Goal: Task Accomplishment & Management: Use online tool/utility

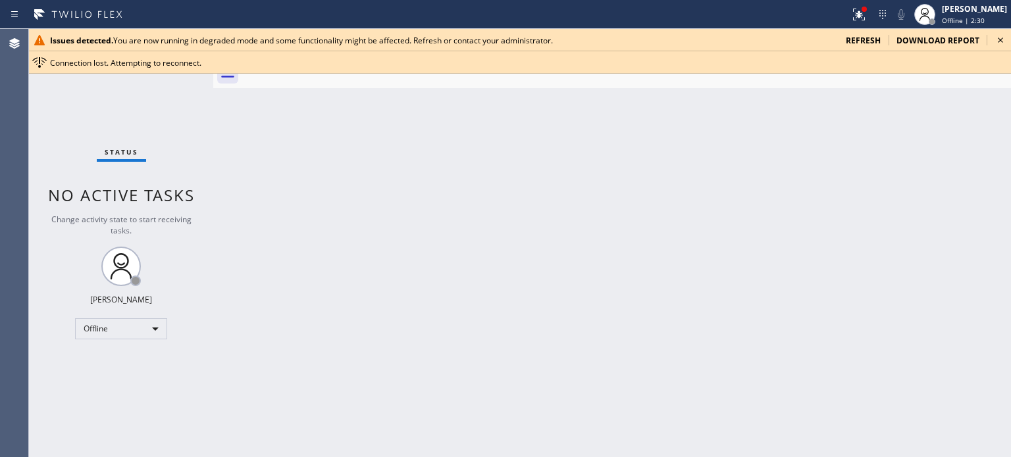
click at [879, 41] on span "refresh" at bounding box center [863, 40] width 35 height 11
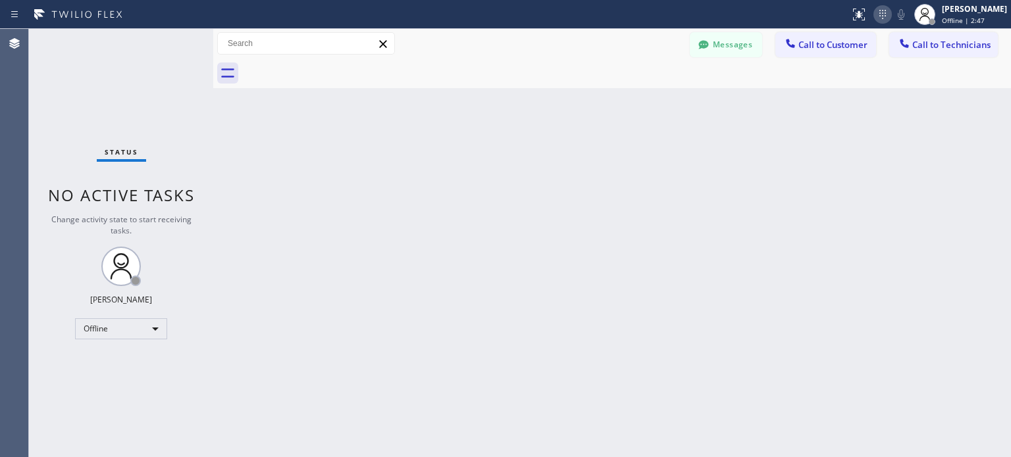
click at [879, 18] on icon at bounding box center [882, 14] width 7 height 9
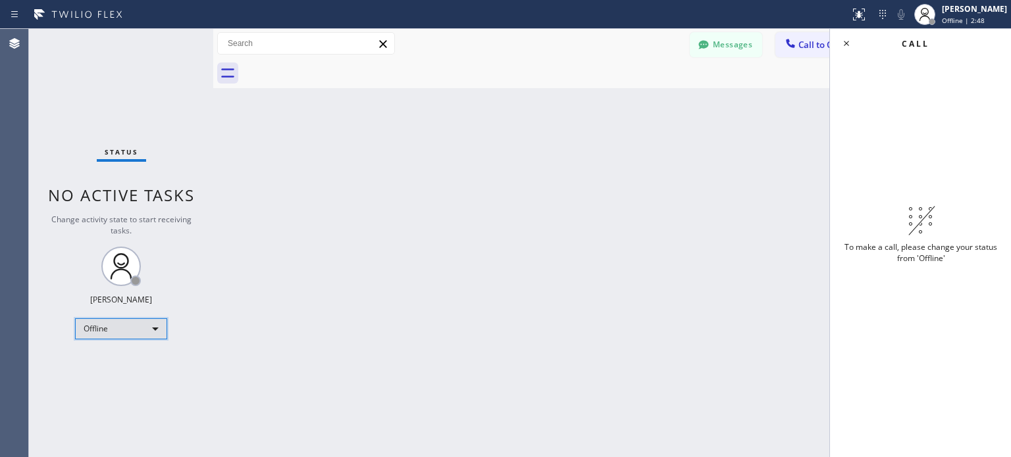
click at [142, 332] on div "Offline" at bounding box center [121, 328] width 92 height 21
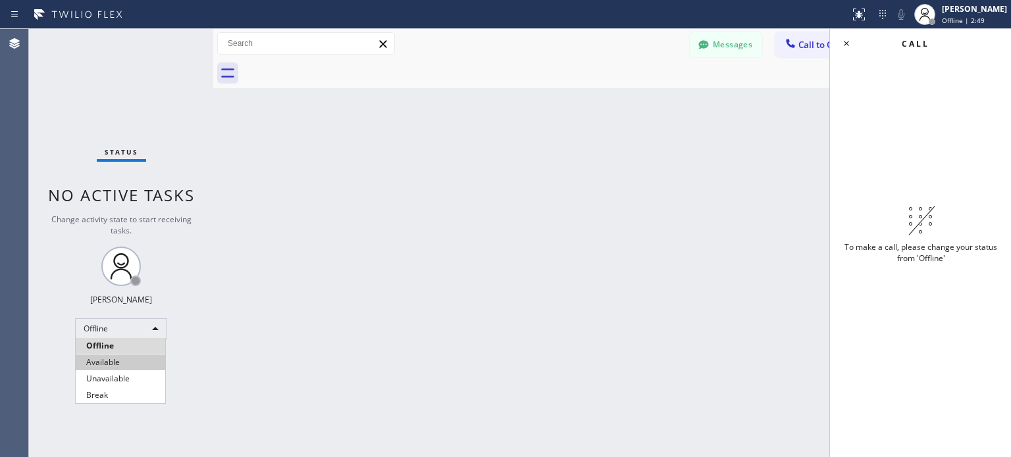
drag, startPoint x: 127, startPoint y: 361, endPoint x: 482, endPoint y: 255, distance: 370.2
click at [128, 362] on li "Available" at bounding box center [120, 363] width 89 height 16
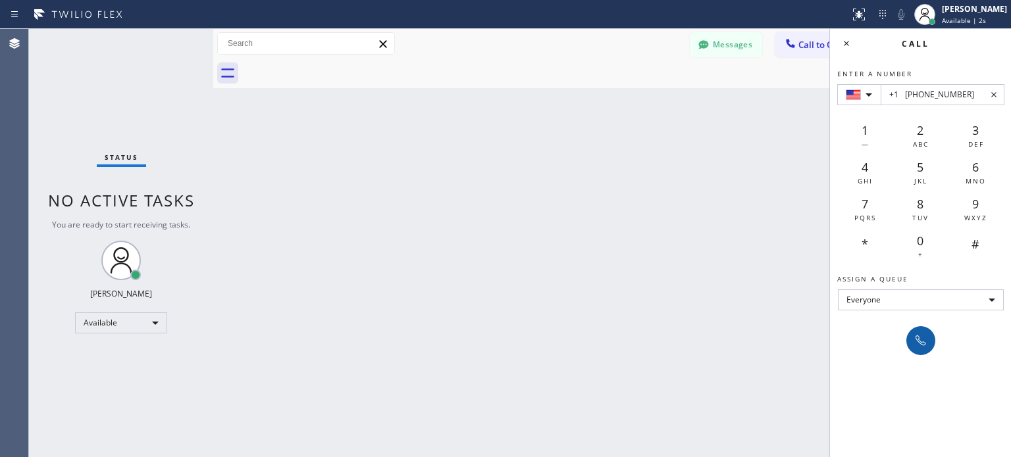
type input "+1 [PHONE_NUMBER]"
click at [919, 330] on button at bounding box center [920, 340] width 29 height 29
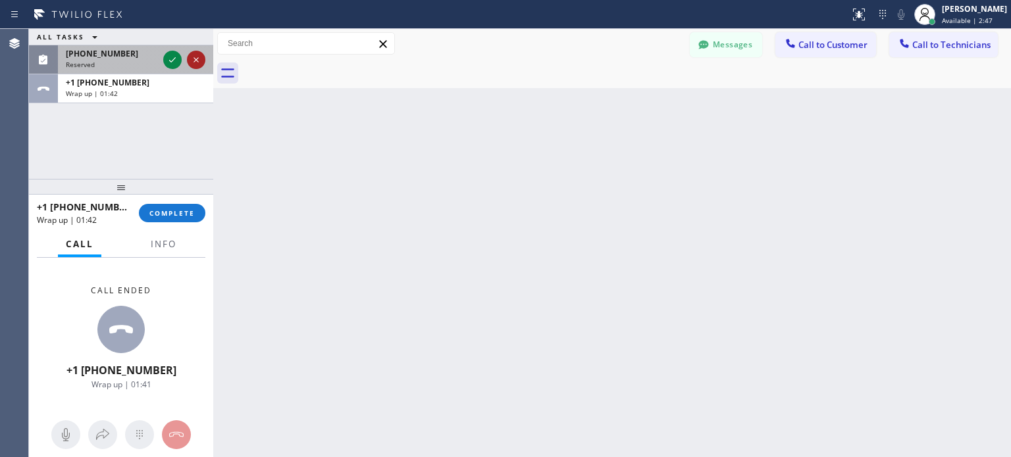
click at [191, 59] on icon at bounding box center [196, 60] width 16 height 16
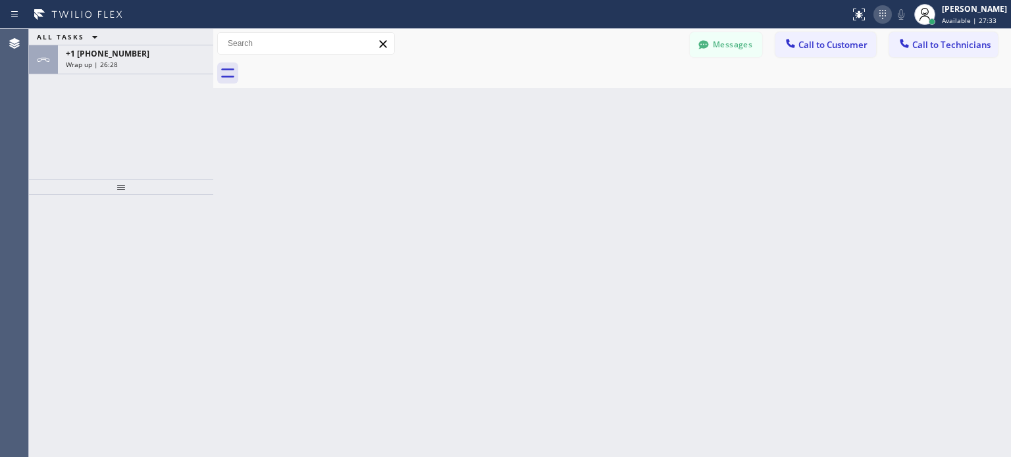
click at [882, 18] on icon at bounding box center [883, 15] width 16 height 16
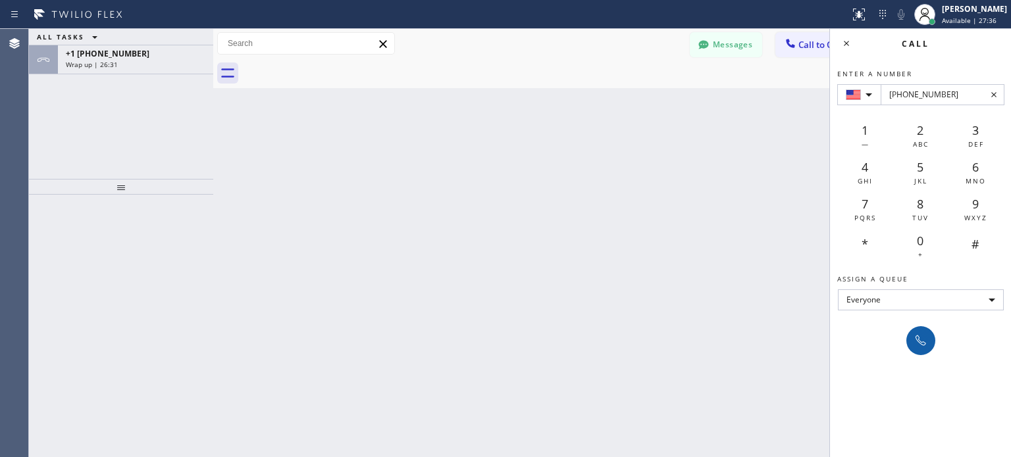
type input "[PHONE_NUMBER]"
click at [915, 338] on icon at bounding box center [921, 341] width 16 height 16
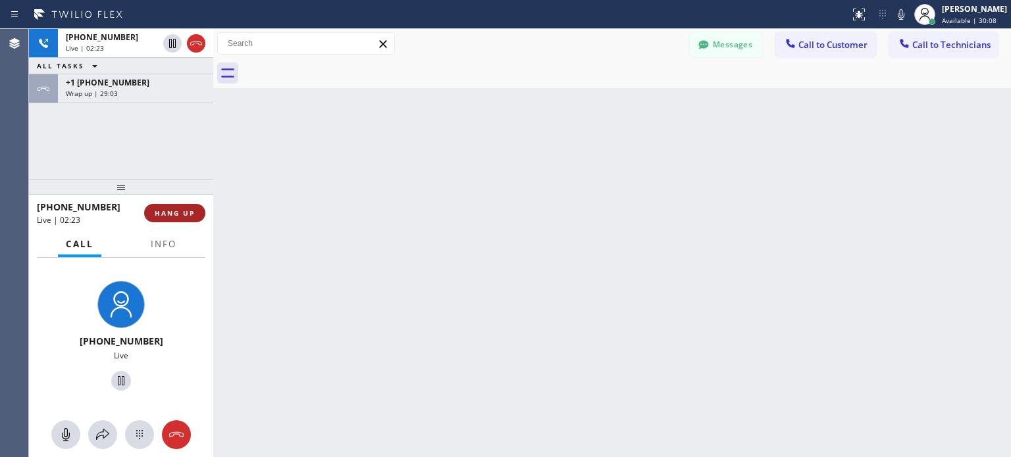
click at [189, 206] on button "HANG UP" at bounding box center [174, 213] width 61 height 18
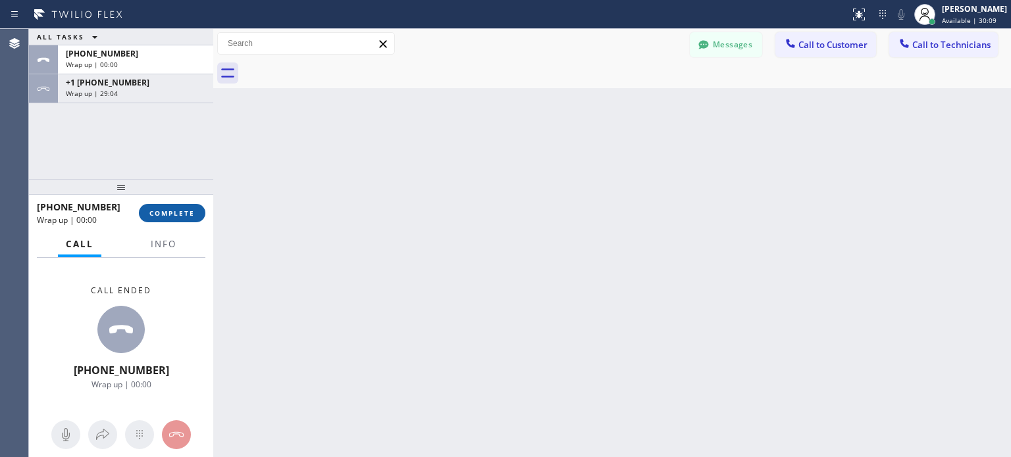
click at [185, 212] on span "COMPLETE" at bounding box center [171, 213] width 45 height 9
